Goal: Share content: Share content

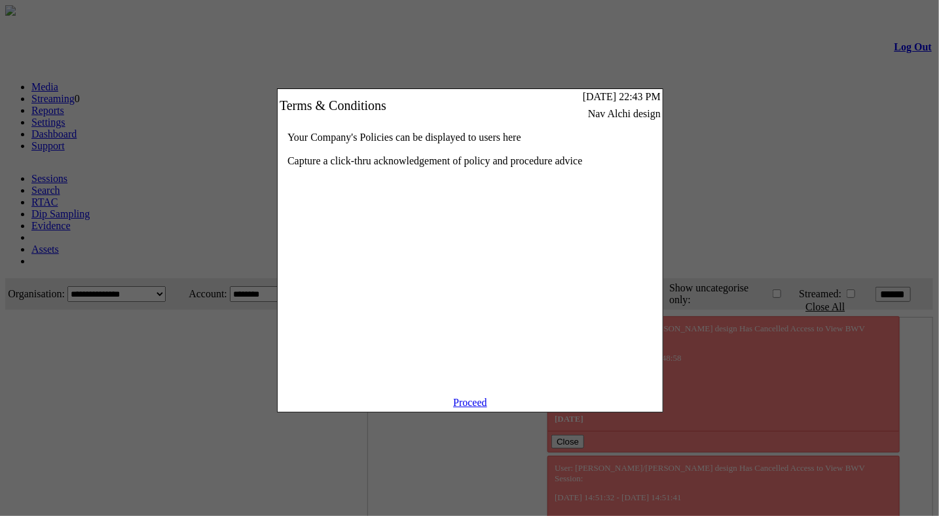
click at [479, 408] on link "Proceed" at bounding box center [470, 402] width 34 height 11
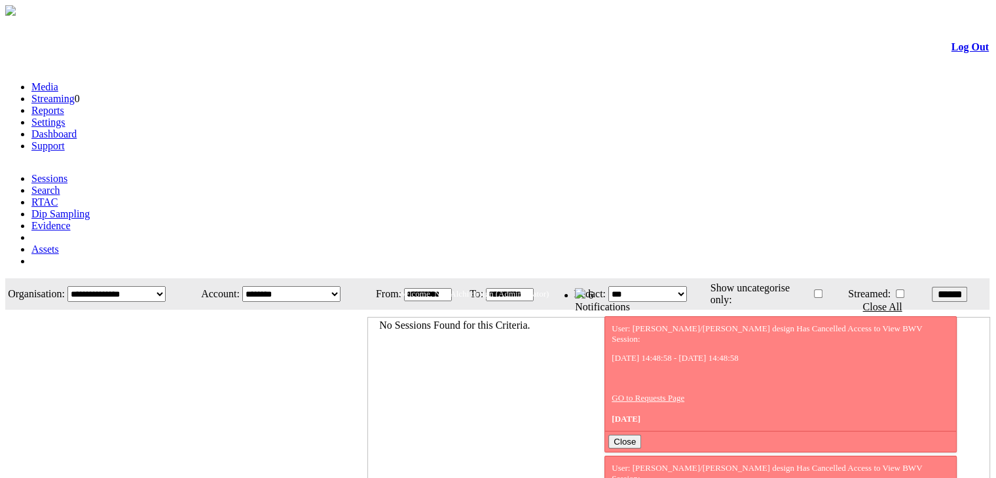
click at [71, 220] on link "Evidence" at bounding box center [50, 225] width 39 height 11
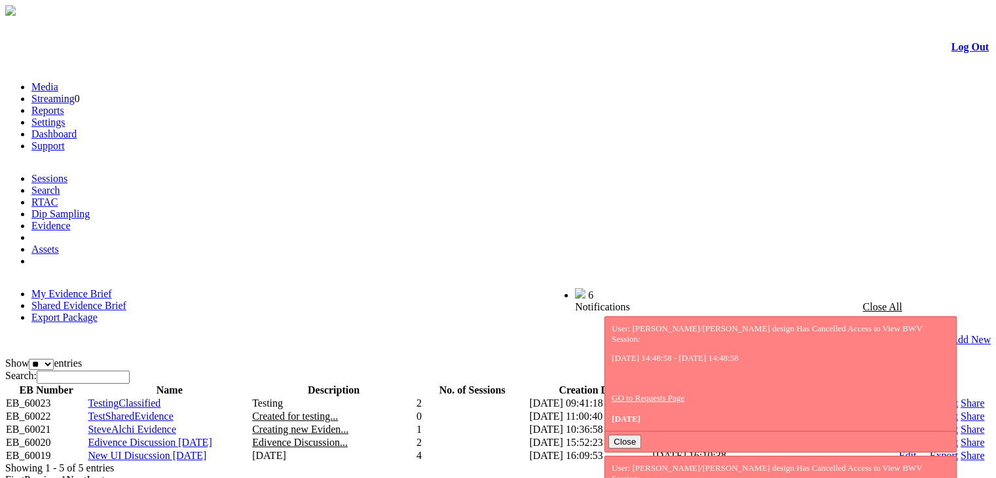
click at [961, 437] on link "Share" at bounding box center [973, 442] width 24 height 11
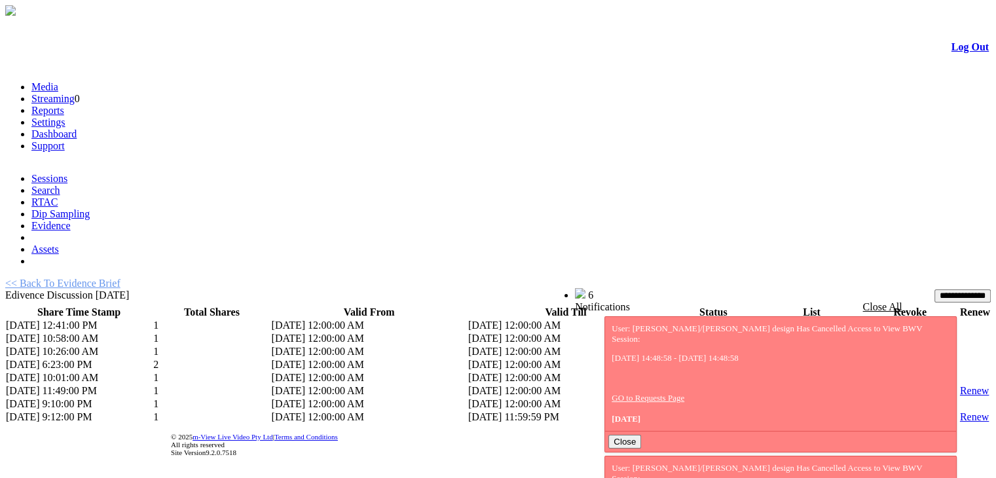
click at [763, 398] on link "List" at bounding box center [771, 403] width 16 height 11
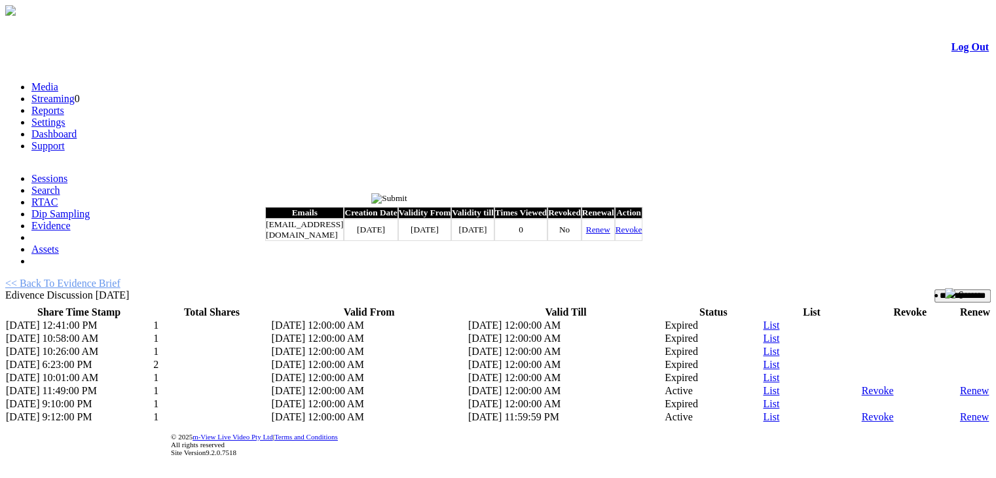
click at [610, 234] on link "Renew" at bounding box center [598, 230] width 24 height 10
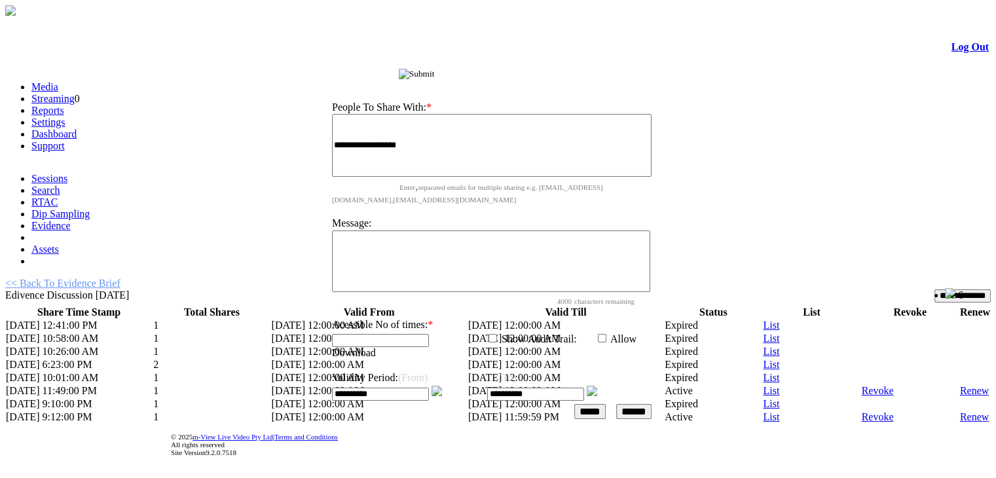
drag, startPoint x: 552, startPoint y: 193, endPoint x: 610, endPoint y: 67, distance: 139.5
click at [610, 67] on div "Share Evidence Brief" at bounding box center [495, 73] width 350 height 14
click at [652, 402] on input "******" at bounding box center [634, 409] width 35 height 15
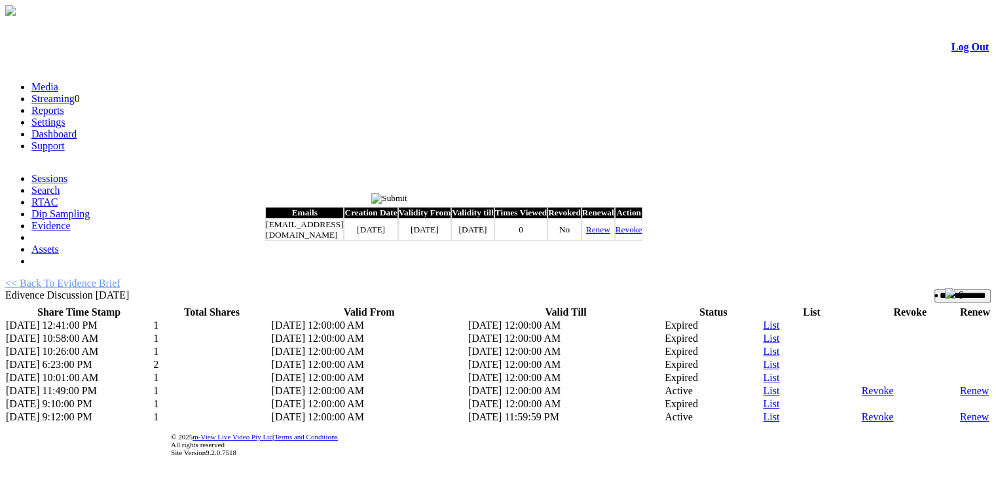
click at [407, 204] on input "image" at bounding box center [389, 198] width 36 height 10
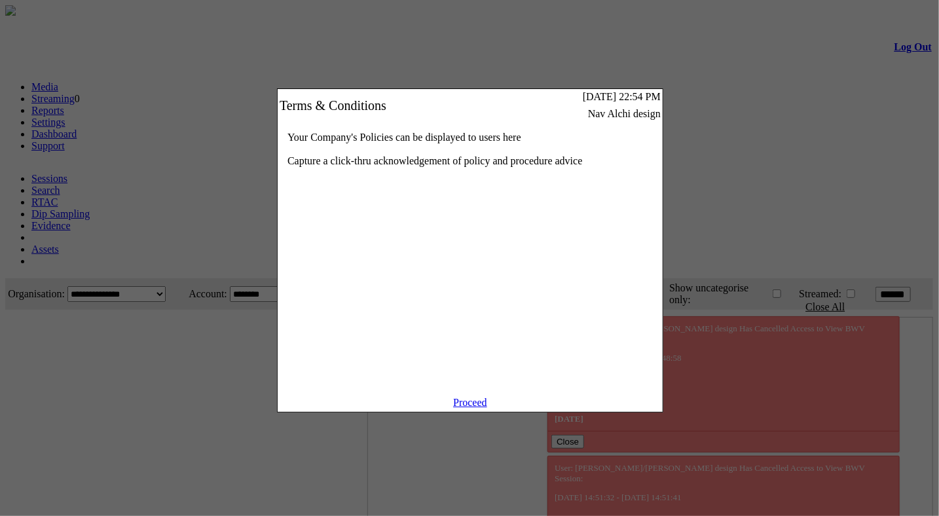
click at [476, 408] on link "Proceed" at bounding box center [470, 402] width 34 height 11
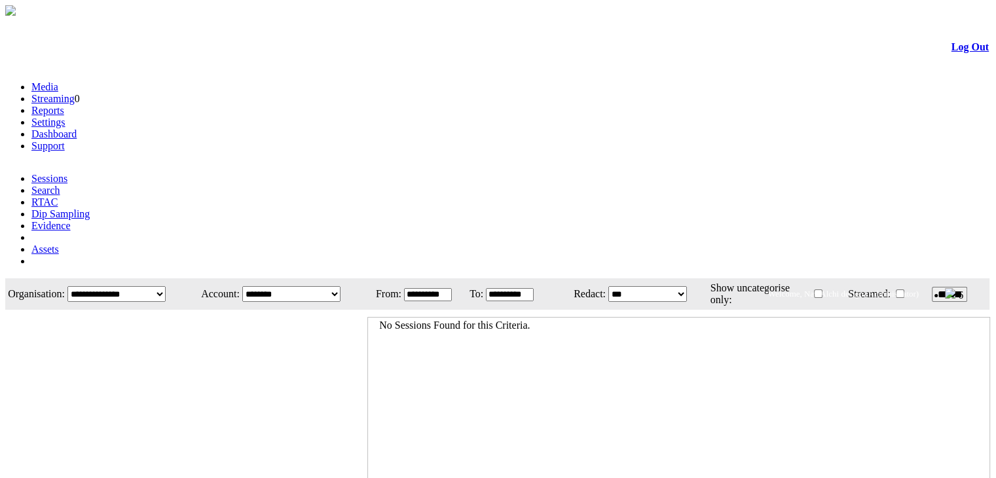
click at [71, 220] on link "Evidence" at bounding box center [50, 225] width 39 height 11
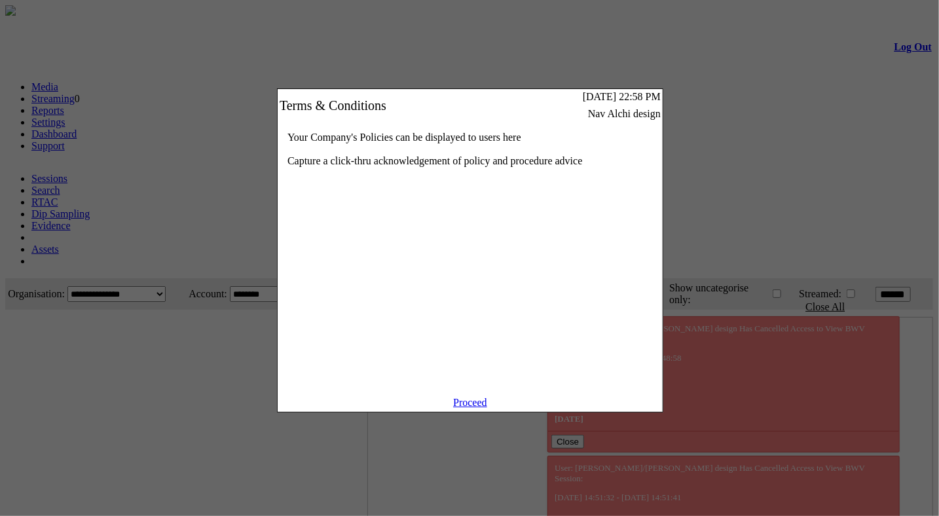
click at [472, 408] on link "Proceed" at bounding box center [470, 402] width 34 height 11
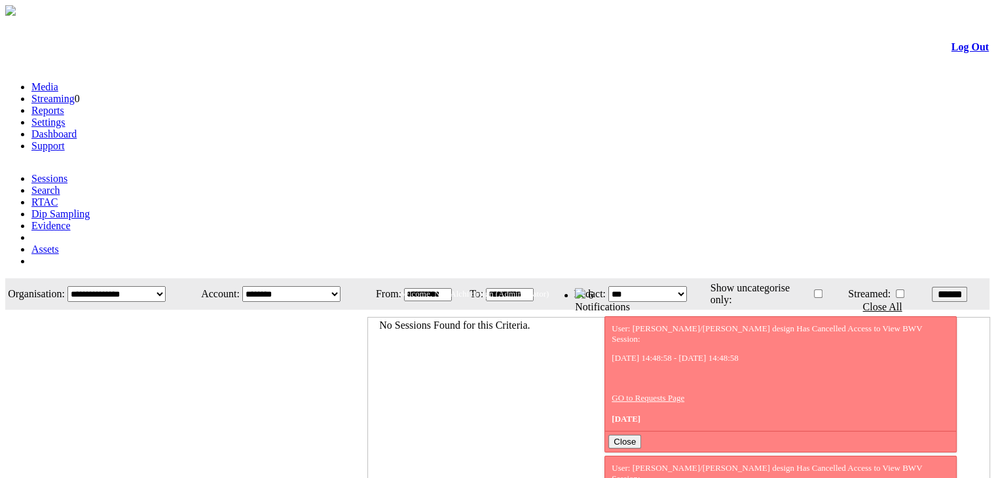
click at [71, 220] on link "Evidence" at bounding box center [50, 225] width 39 height 11
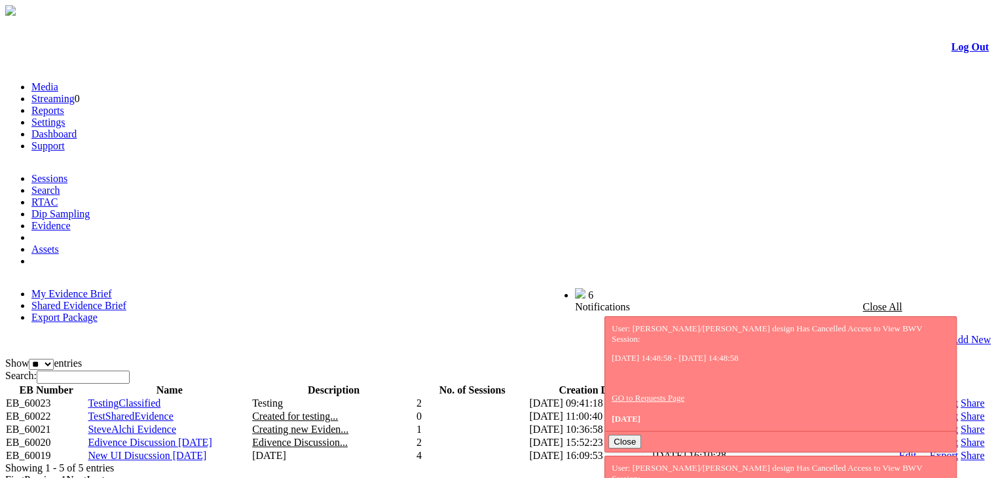
click at [956, 52] on link "Log Out" at bounding box center [970, 46] width 37 height 11
